Goal: Transaction & Acquisition: Download file/media

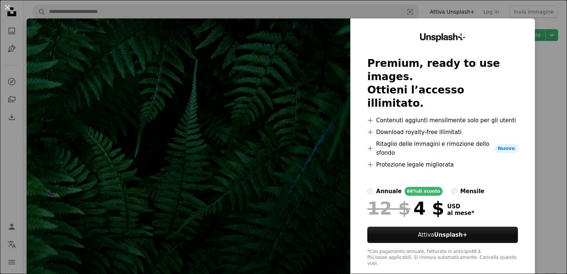
click at [7, 7] on button "An X shape" at bounding box center [7, 7] width 9 height 9
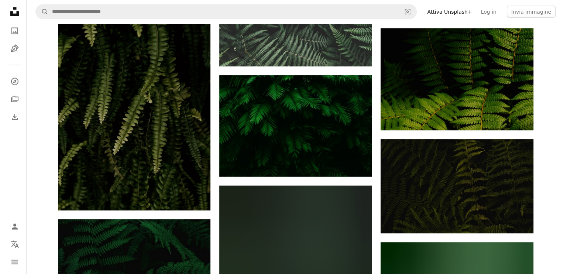
scroll to position [1513, 0]
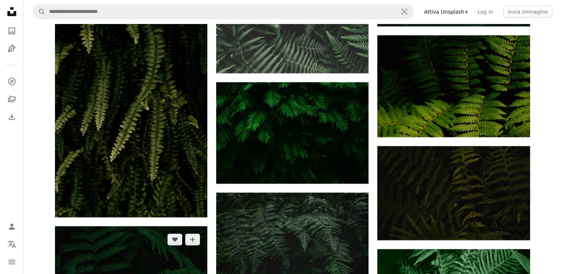
click at [122, 226] on img at bounding box center [131, 276] width 152 height 101
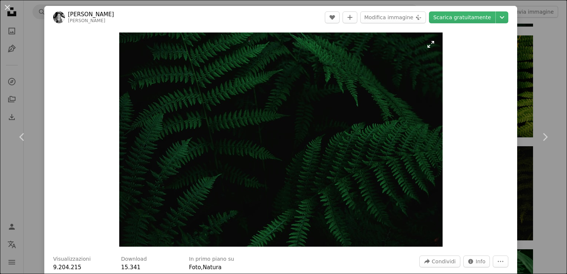
click at [304, 128] on img "Ingrandisci questa immagine" at bounding box center [280, 139] width 323 height 214
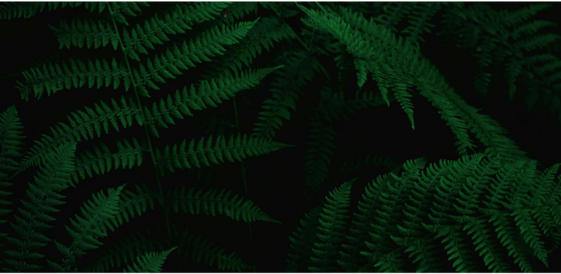
scroll to position [47, 0]
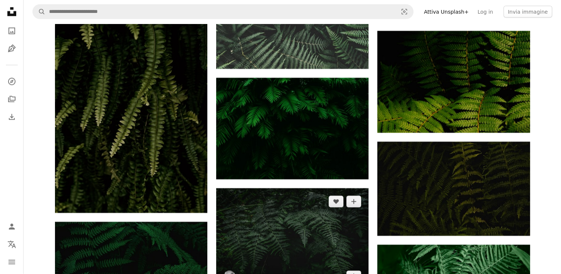
scroll to position [1513, 0]
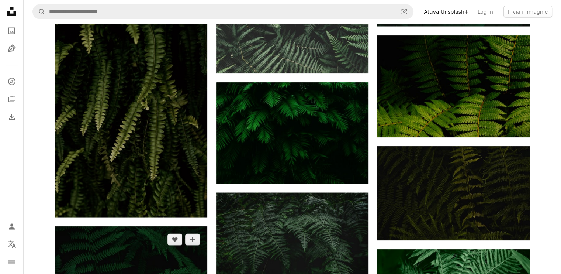
click at [136, 226] on img at bounding box center [131, 276] width 152 height 101
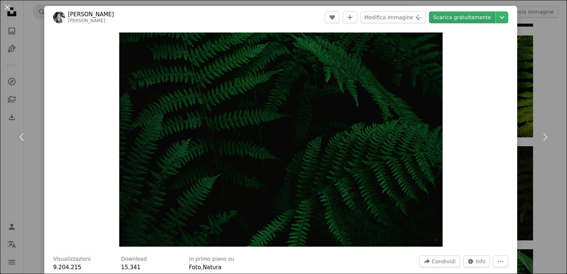
click at [473, 17] on link "Scarica gratuitamente" at bounding box center [462, 17] width 66 height 12
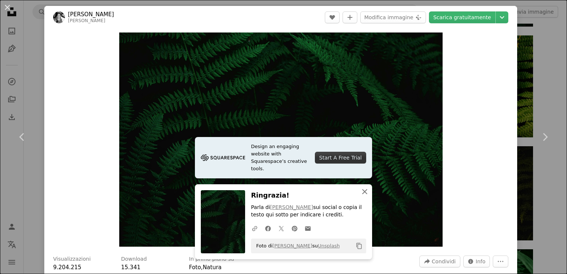
click at [362, 192] on icon "button" at bounding box center [364, 191] width 5 height 5
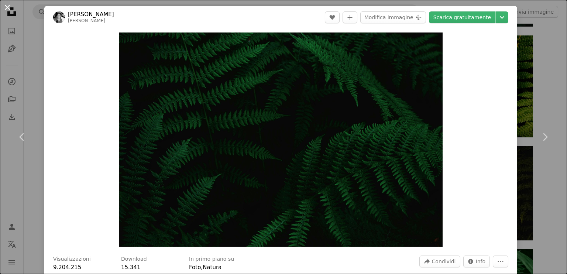
click at [7, 8] on button "An X shape" at bounding box center [7, 7] width 9 height 9
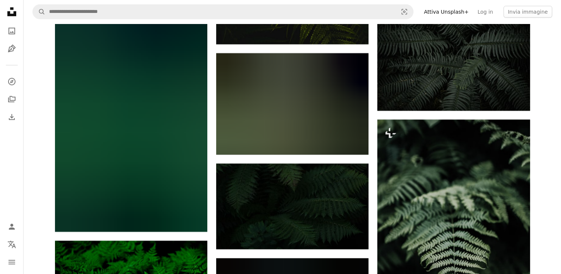
scroll to position [2398, 0]
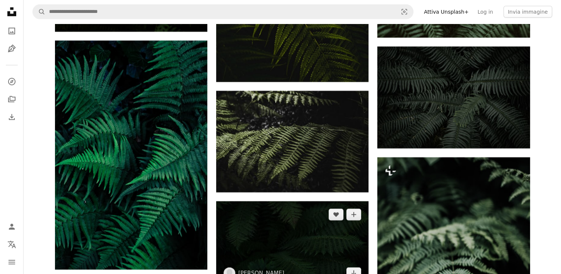
click at [327, 201] on img at bounding box center [292, 243] width 152 height 85
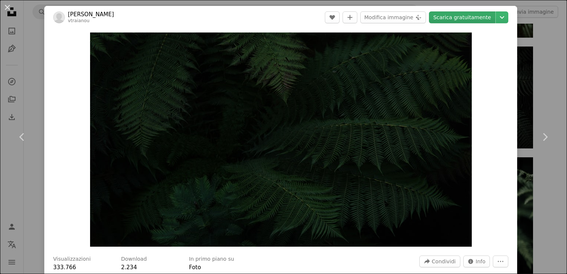
click at [464, 17] on link "Scarica gratuitamente" at bounding box center [462, 17] width 66 height 12
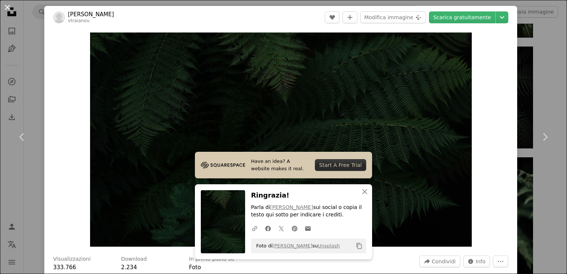
click at [7, 8] on button "An X shape" at bounding box center [7, 7] width 9 height 9
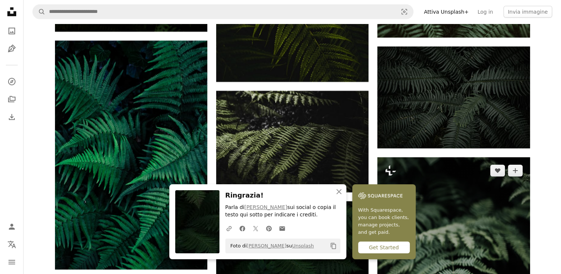
scroll to position [2472, 0]
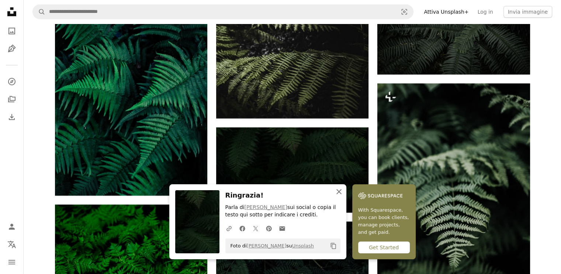
click at [343, 193] on icon "An X shape" at bounding box center [339, 191] width 9 height 9
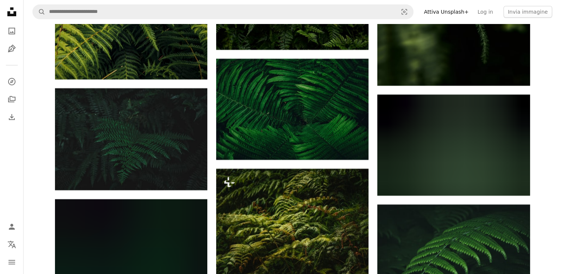
scroll to position [5608, 0]
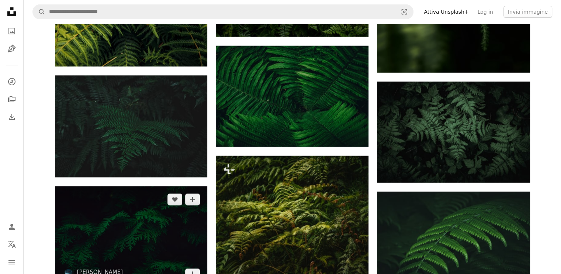
click at [155, 186] on img at bounding box center [131, 236] width 152 height 101
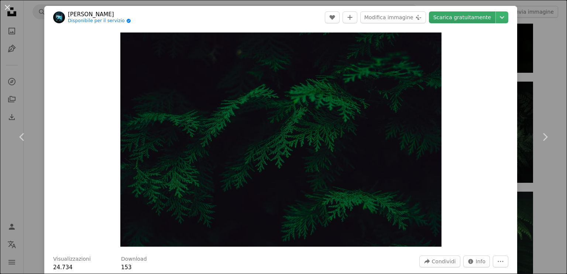
click at [467, 17] on link "Scarica gratuitamente" at bounding box center [462, 17] width 66 height 12
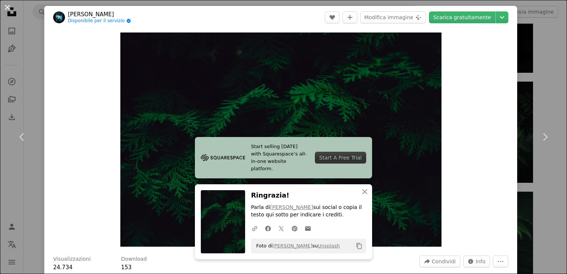
click at [8, 7] on button "An X shape" at bounding box center [7, 7] width 9 height 9
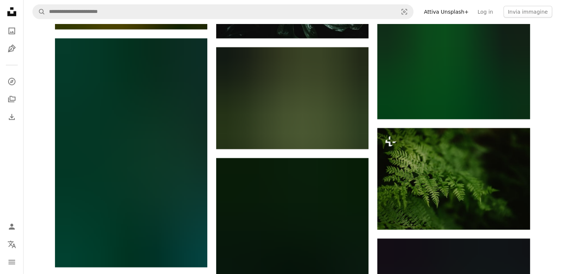
scroll to position [10478, 0]
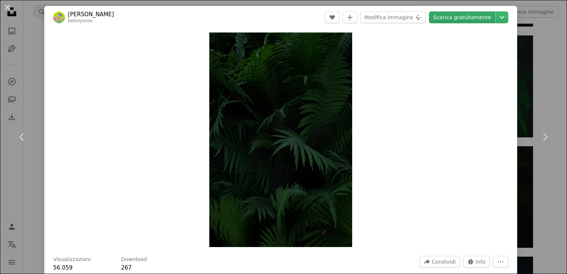
click at [465, 19] on link "Scarica gratuitamente" at bounding box center [462, 17] width 66 height 12
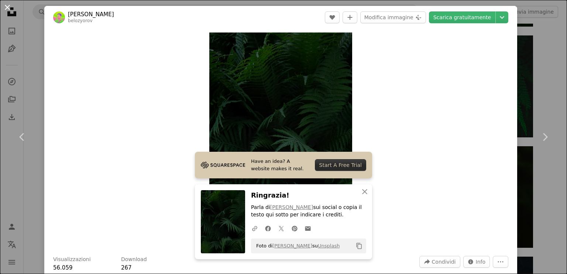
click at [5, 4] on button "An X shape" at bounding box center [7, 7] width 9 height 9
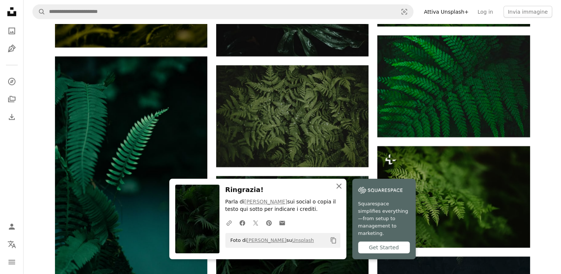
click at [343, 190] on icon "An X shape" at bounding box center [339, 186] width 9 height 9
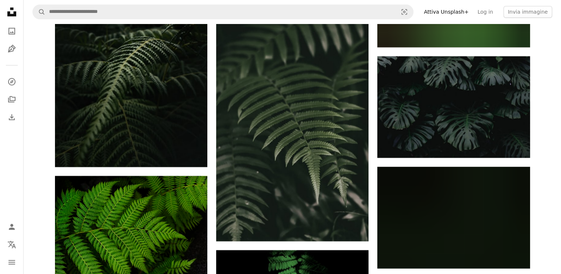
scroll to position [20550, 0]
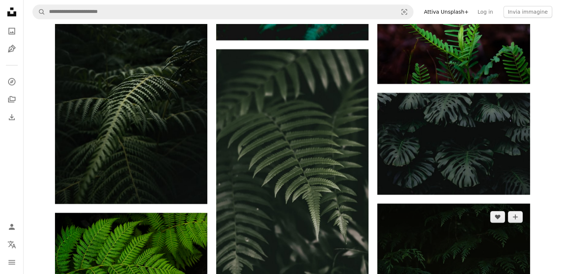
click at [455, 203] on img at bounding box center [453, 253] width 152 height 101
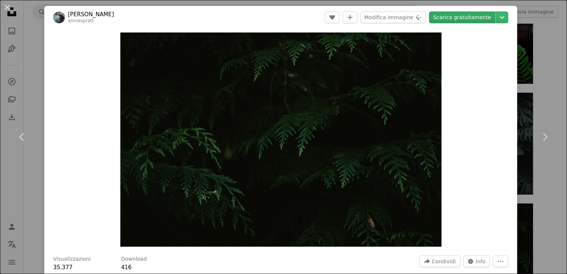
click at [460, 18] on link "Scarica gratuitamente" at bounding box center [462, 17] width 66 height 12
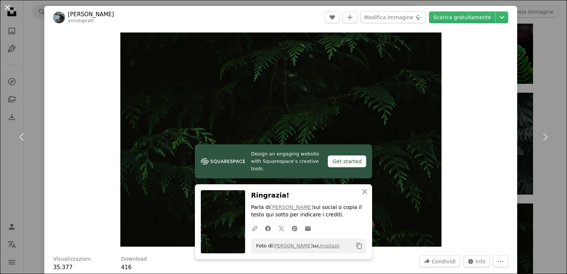
click at [7, 7] on button "An X shape" at bounding box center [7, 7] width 9 height 9
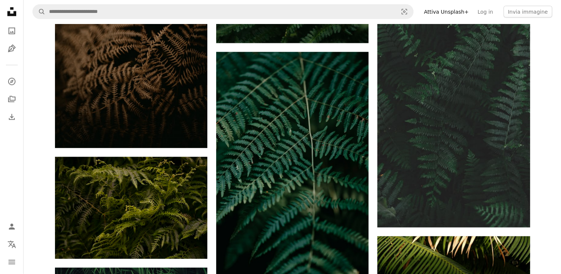
scroll to position [24165, 0]
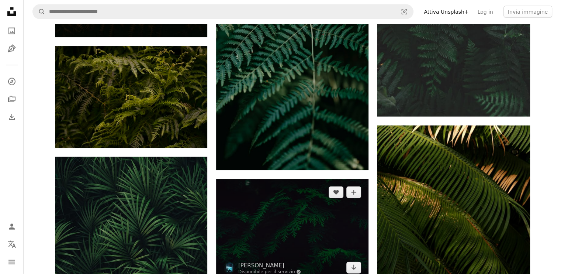
click at [265, 179] on img at bounding box center [292, 229] width 152 height 101
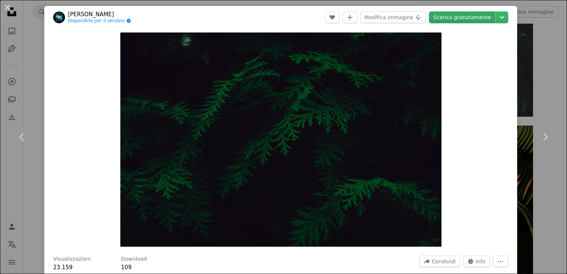
click at [464, 16] on link "Scarica gratuitamente" at bounding box center [462, 17] width 66 height 12
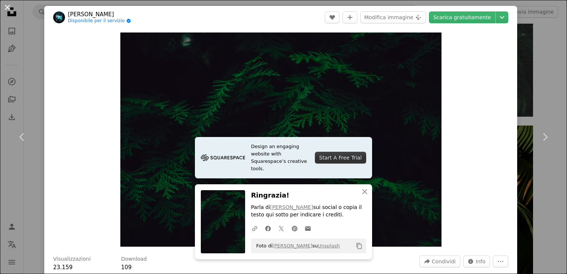
click at [9, 7] on button "An X shape" at bounding box center [7, 7] width 9 height 9
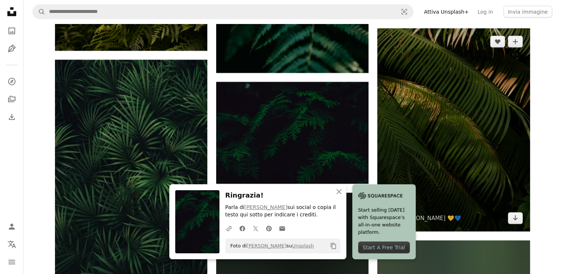
scroll to position [24313, 0]
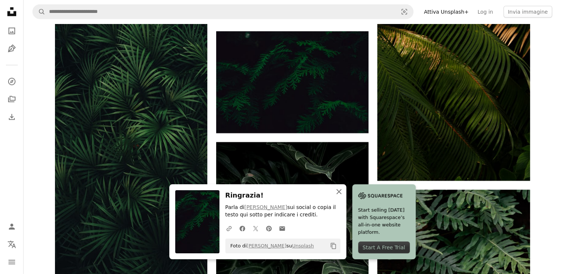
click at [343, 193] on icon "An X shape" at bounding box center [339, 191] width 9 height 9
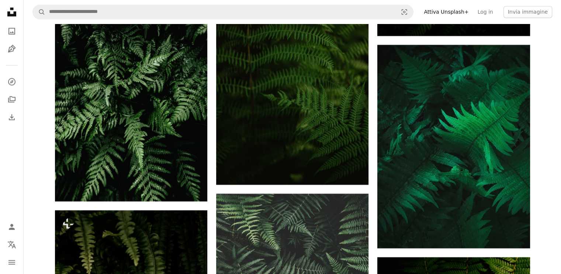
scroll to position [1365, 0]
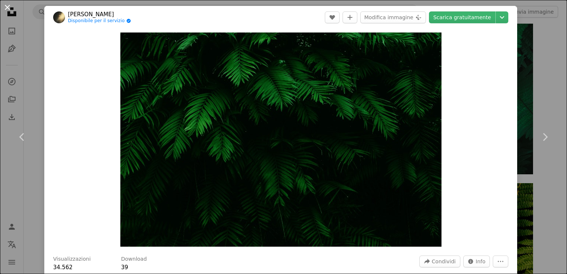
click at [8, 8] on button "An X shape" at bounding box center [7, 7] width 9 height 9
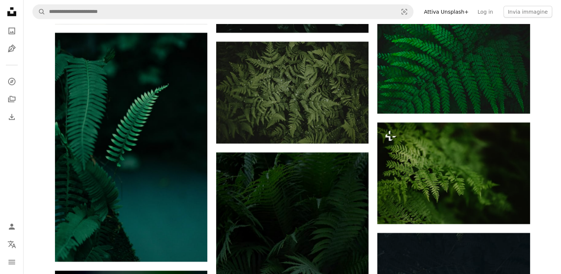
scroll to position [10515, 0]
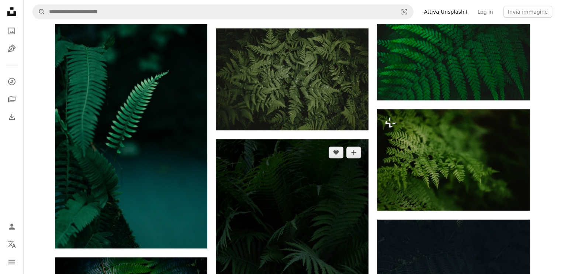
click at [296, 139] on img at bounding box center [292, 253] width 152 height 229
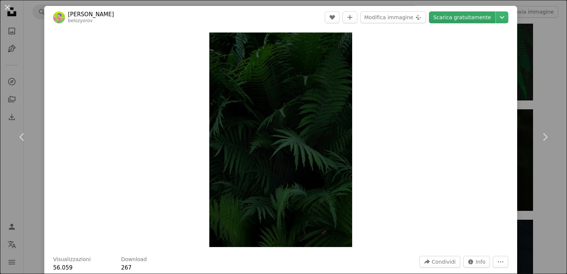
click at [464, 19] on link "Scarica gratuitamente" at bounding box center [462, 17] width 66 height 12
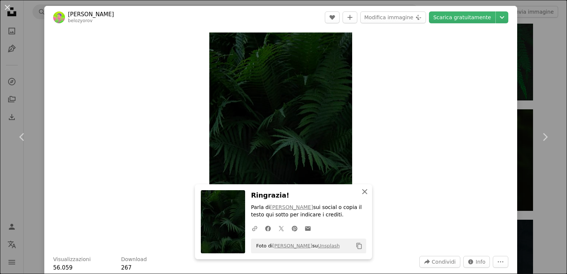
click at [362, 193] on icon "button" at bounding box center [364, 191] width 5 height 5
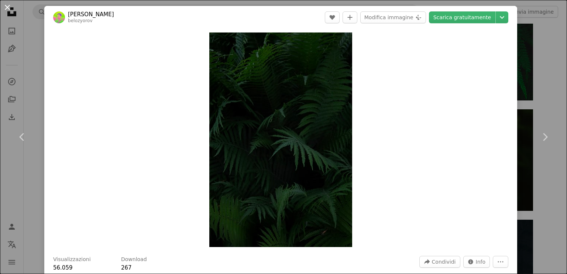
click at [7, 8] on button "An X shape" at bounding box center [7, 7] width 9 height 9
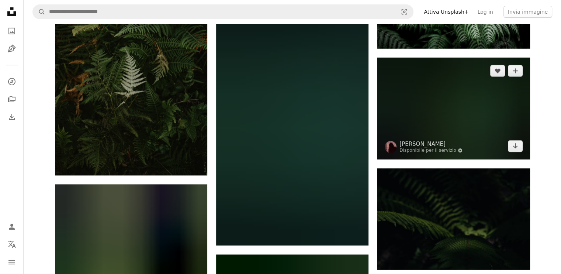
scroll to position [11068, 0]
